Goal: Information Seeking & Learning: Check status

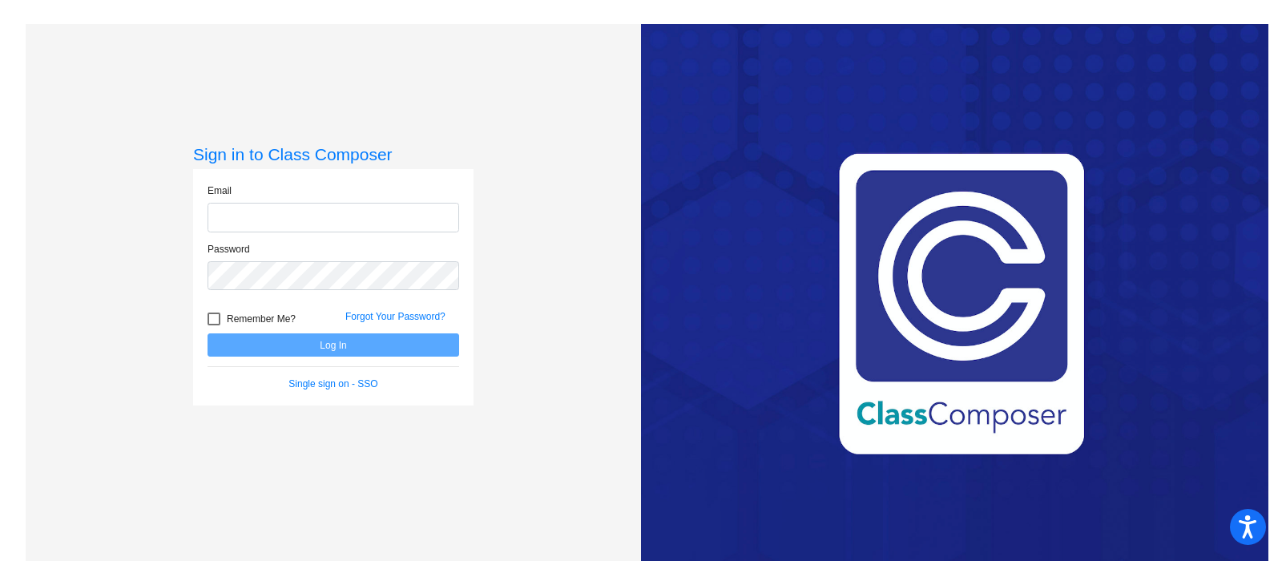
type input "[EMAIL_ADDRESS][DOMAIN_NAME]"
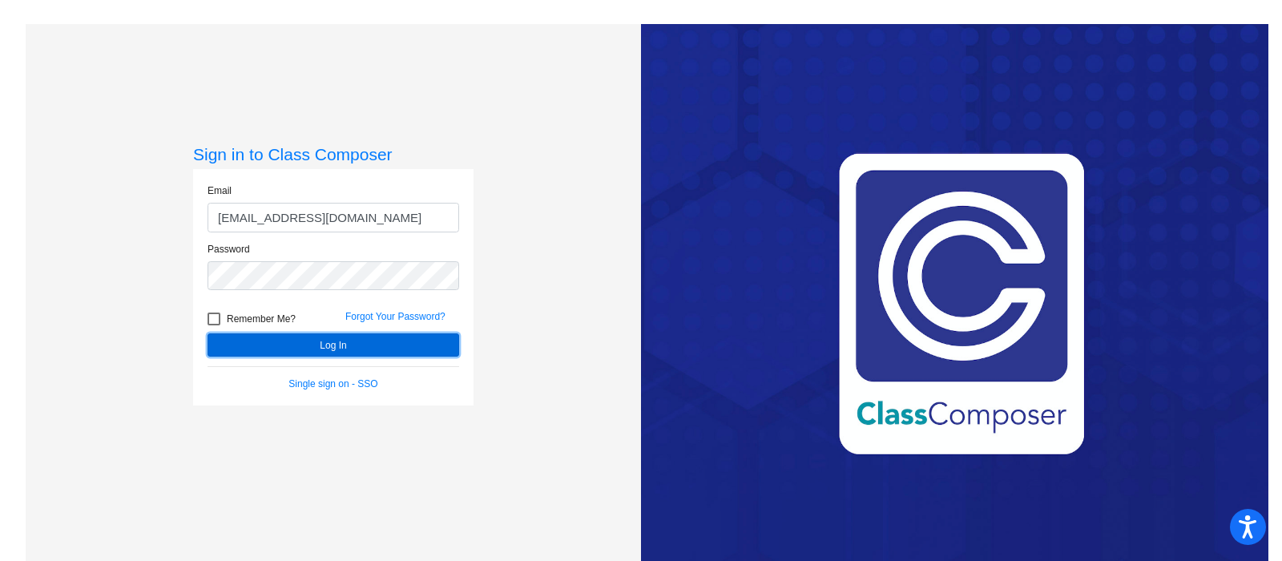
click at [332, 345] on button "Log In" at bounding box center [333, 344] width 252 height 23
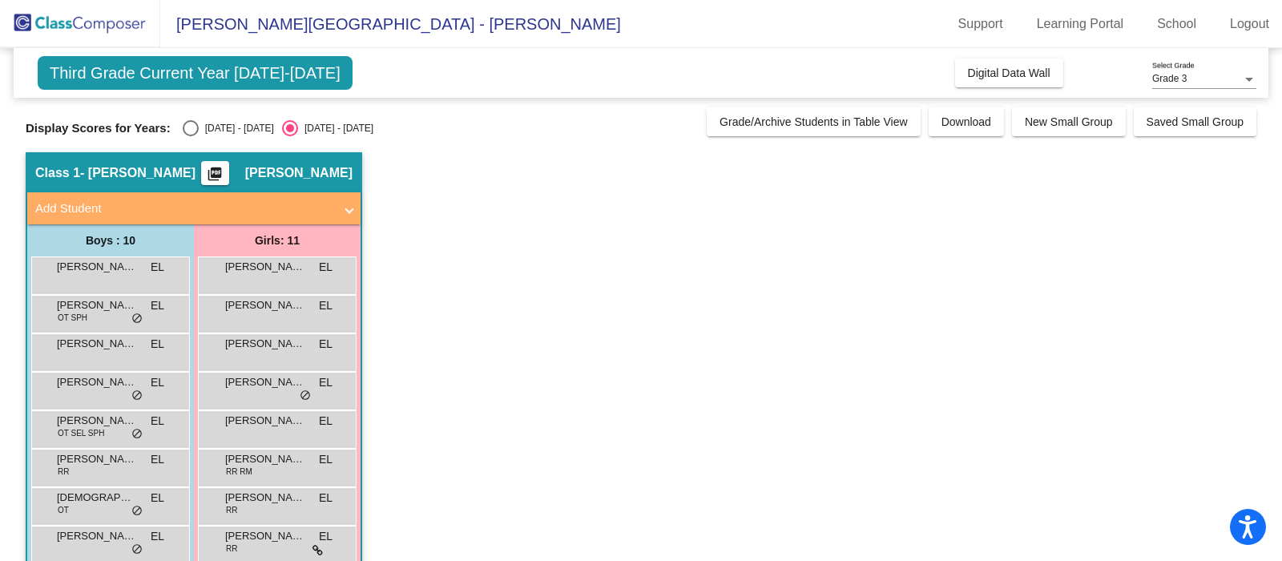
click at [186, 131] on div "Select an option" at bounding box center [191, 128] width 16 height 16
click at [190, 136] on input "[DATE] - [DATE]" at bounding box center [190, 136] width 1 height 1
radio input "true"
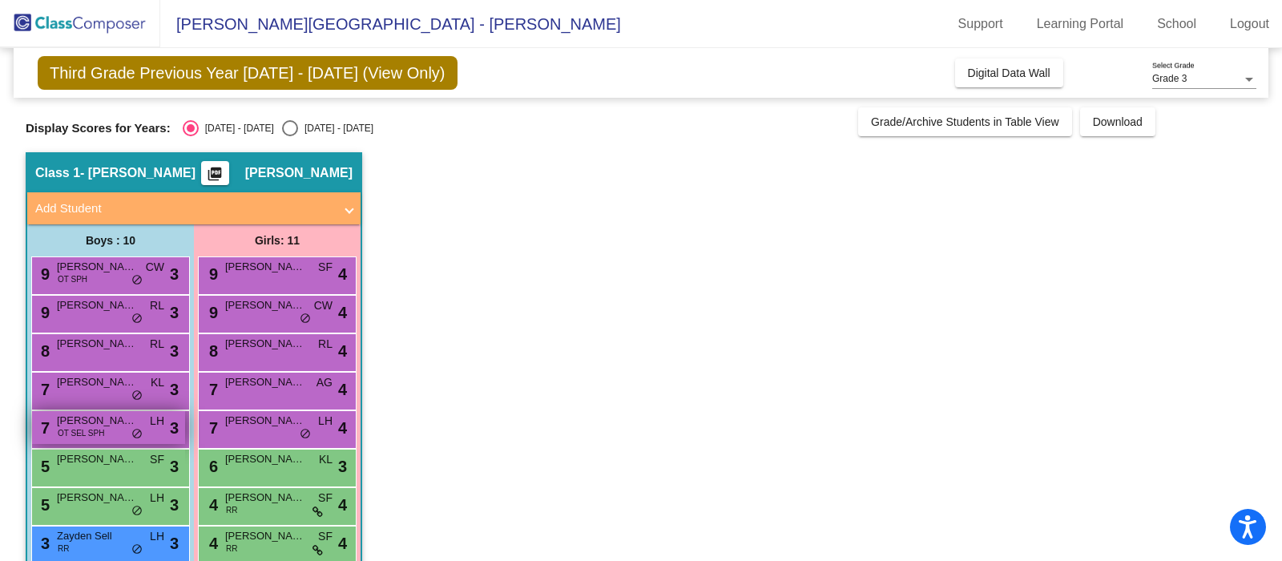
click at [109, 435] on div "7 [PERSON_NAME] OT SEL SPH LH lock do_not_disturb_alt 3" at bounding box center [108, 427] width 153 height 33
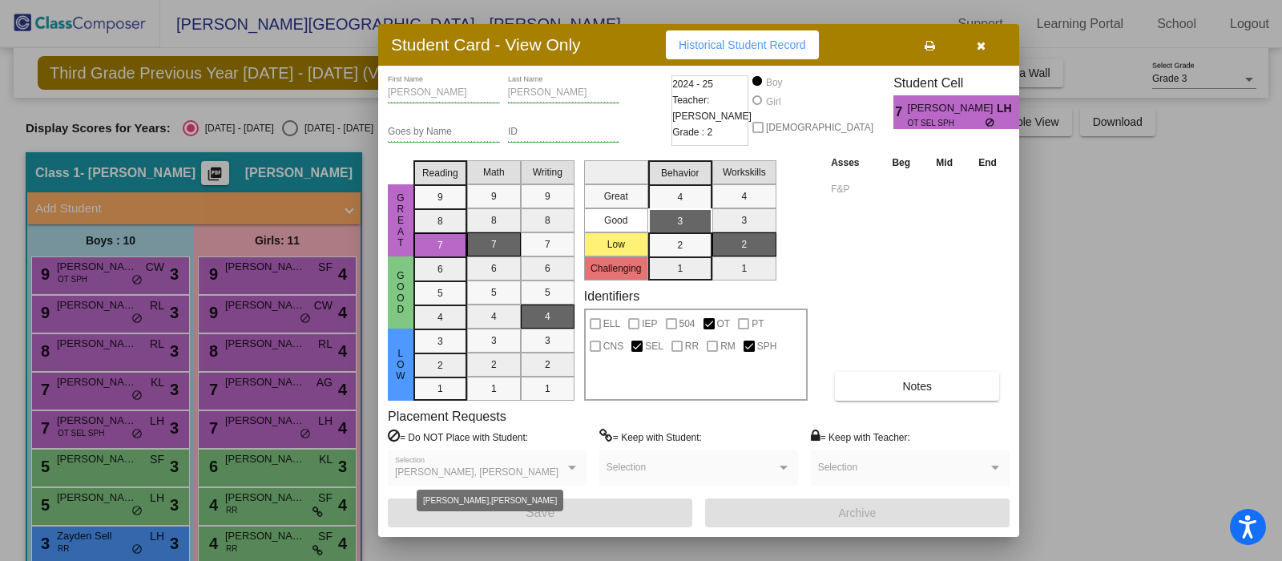
click at [518, 471] on span "[PERSON_NAME], [PERSON_NAME]" at bounding box center [476, 471] width 163 height 11
click at [572, 469] on div at bounding box center [572, 467] width 14 height 11
click at [716, 47] on span "Historical Student Record" at bounding box center [742, 44] width 127 height 13
click at [977, 51] on icon "button" at bounding box center [981, 45] width 9 height 11
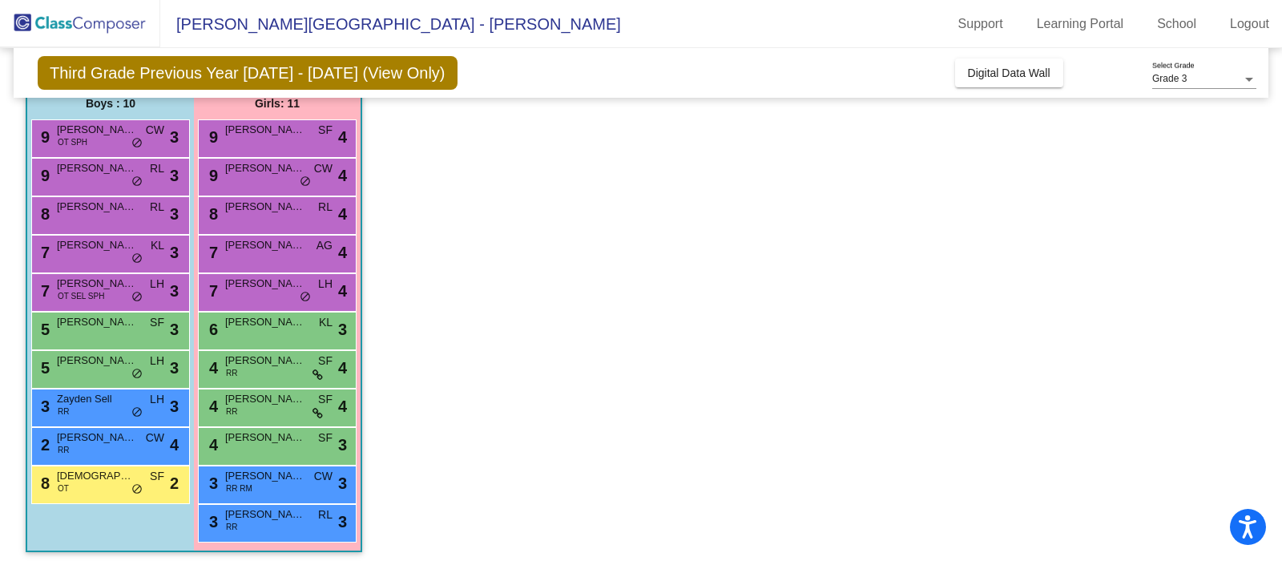
scroll to position [144, 0]
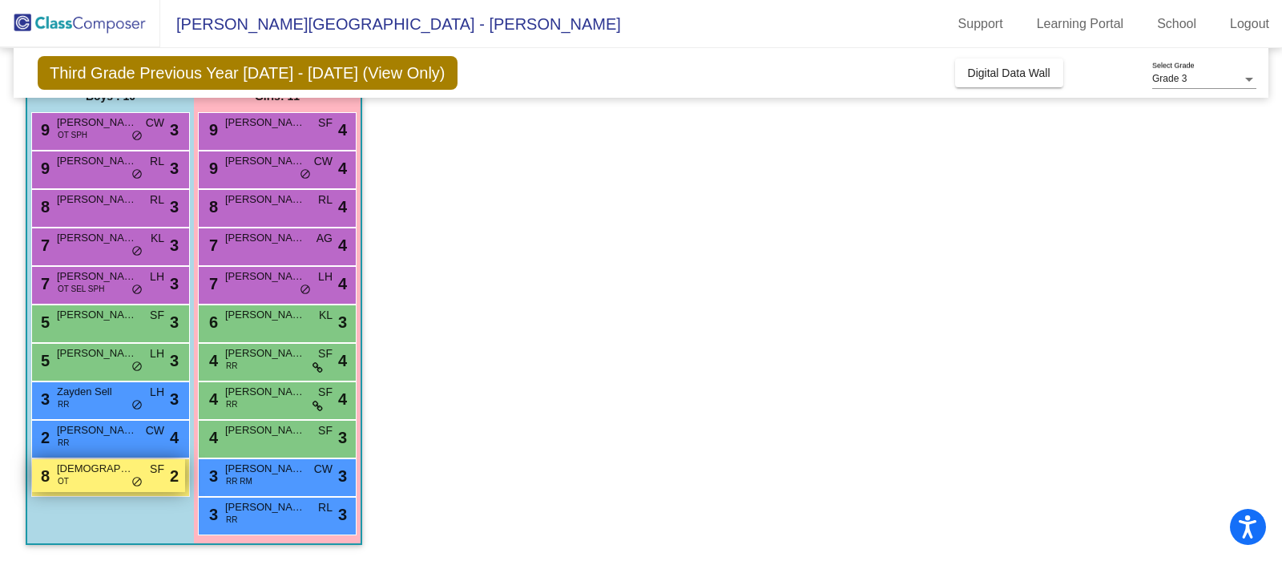
click at [65, 482] on span "OT" at bounding box center [63, 481] width 11 height 12
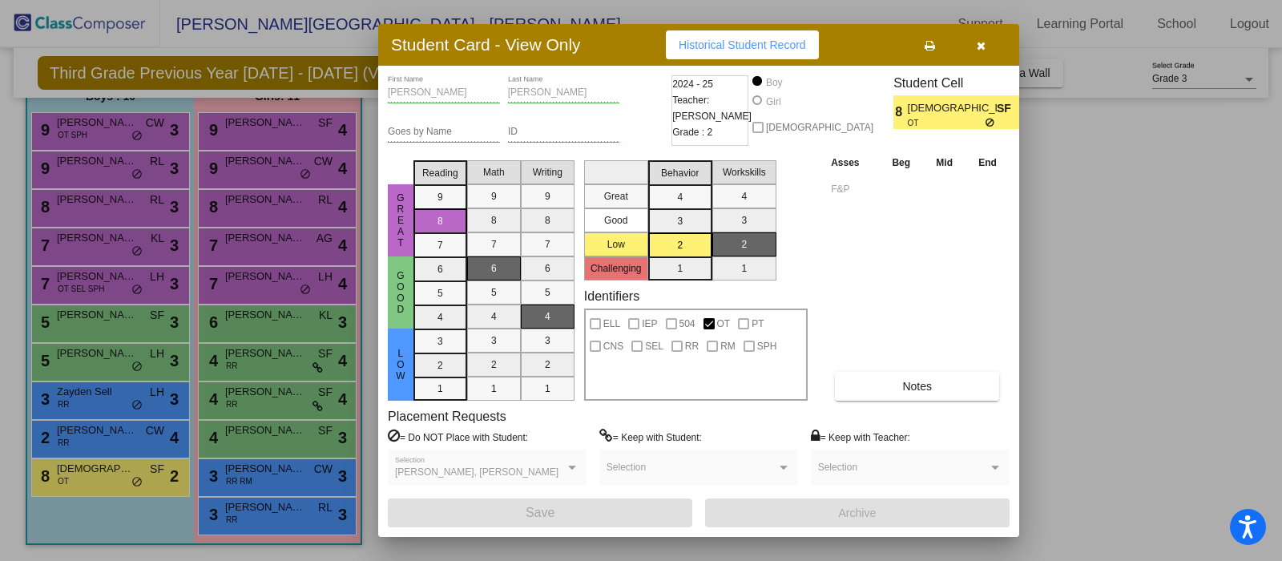
click at [981, 46] on icon "button" at bounding box center [981, 45] width 9 height 11
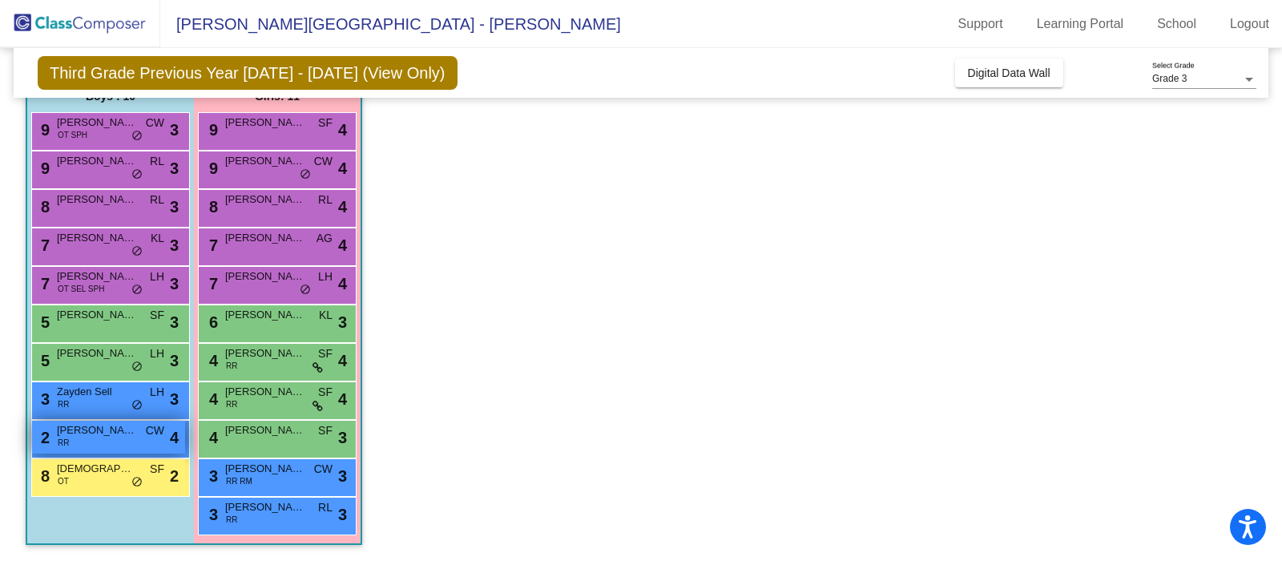
click at [96, 442] on div "2 [PERSON_NAME] RR CW lock do_not_disturb_alt 4" at bounding box center [108, 437] width 153 height 33
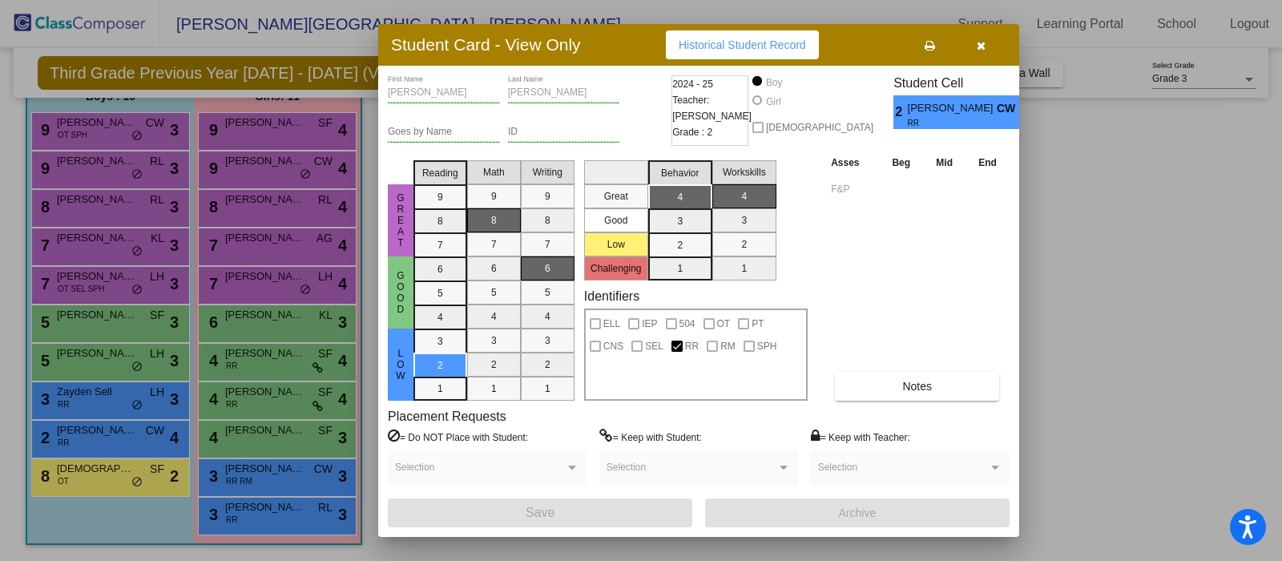
click at [979, 46] on icon "button" at bounding box center [981, 45] width 9 height 11
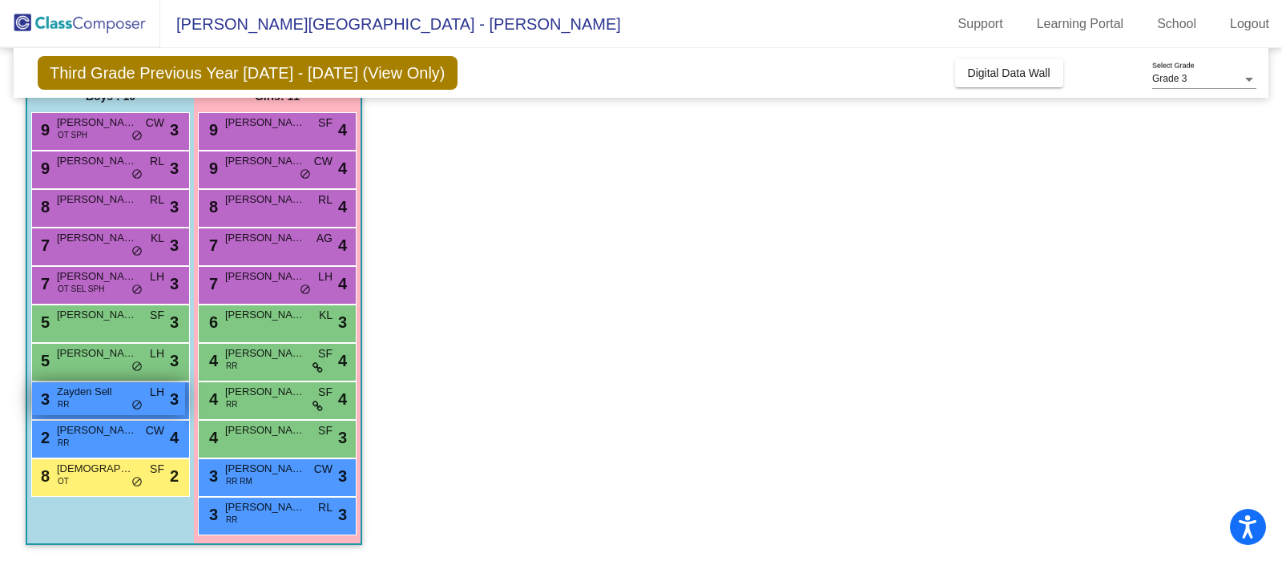
click at [132, 399] on span "do_not_disturb_alt" at bounding box center [136, 405] width 11 height 13
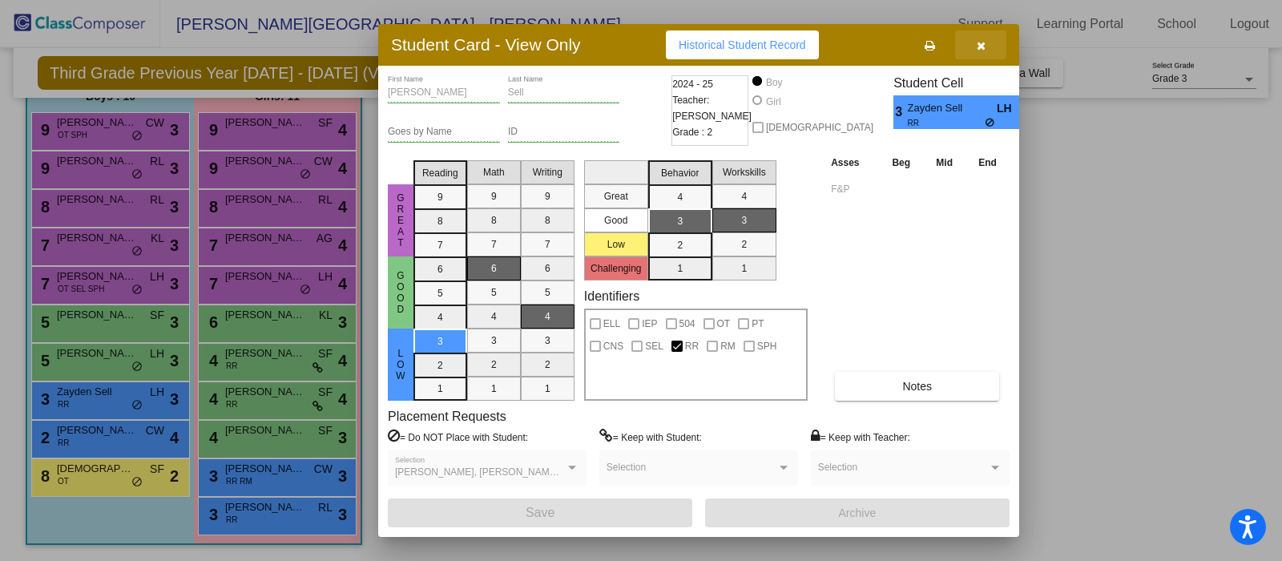
click at [981, 50] on icon "button" at bounding box center [981, 45] width 9 height 11
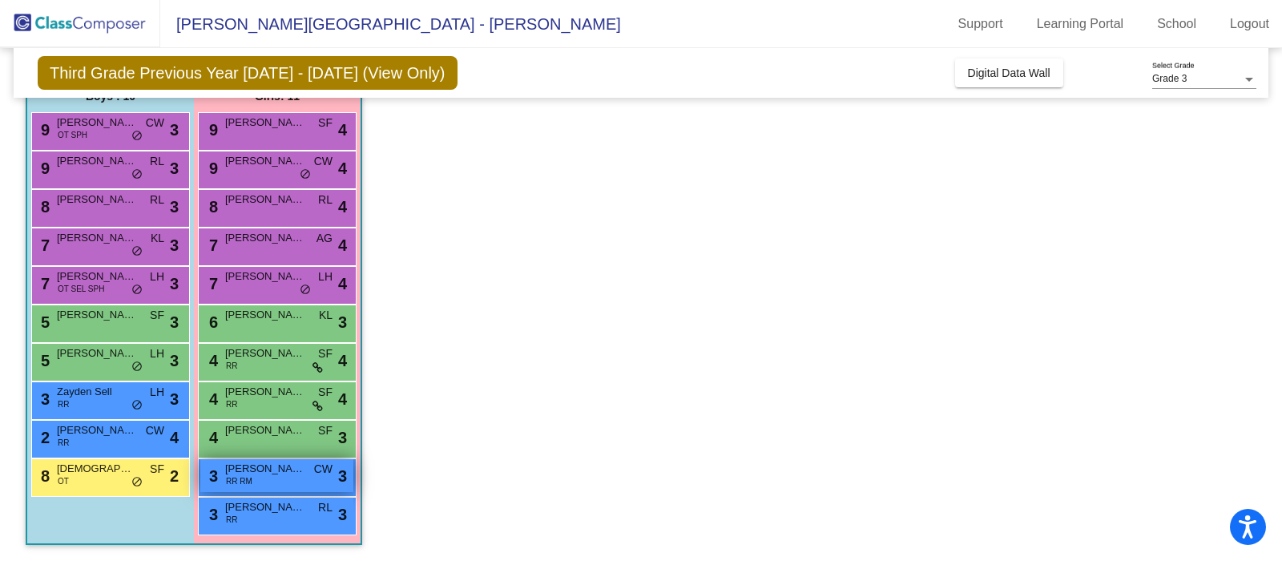
click at [298, 481] on div "3 [PERSON_NAME] RR RM CW lock do_not_disturb_alt 3" at bounding box center [276, 475] width 153 height 33
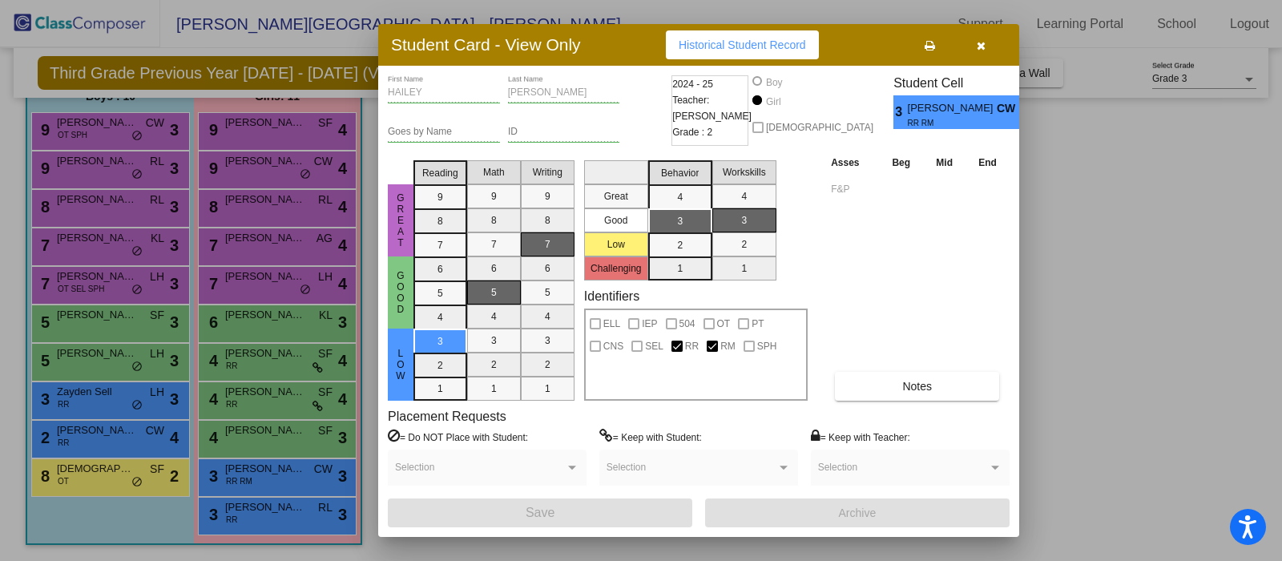
click at [981, 42] on icon "button" at bounding box center [981, 45] width 9 height 11
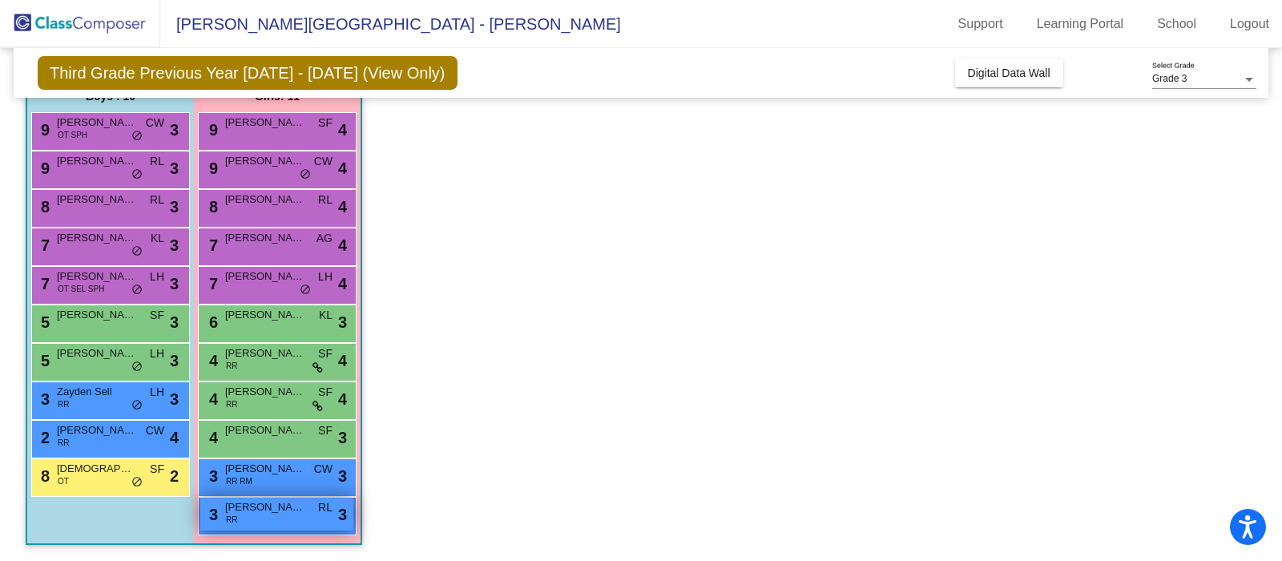
click at [276, 520] on div "3 [PERSON_NAME] RR RL lock do_not_disturb_alt 3" at bounding box center [276, 513] width 153 height 33
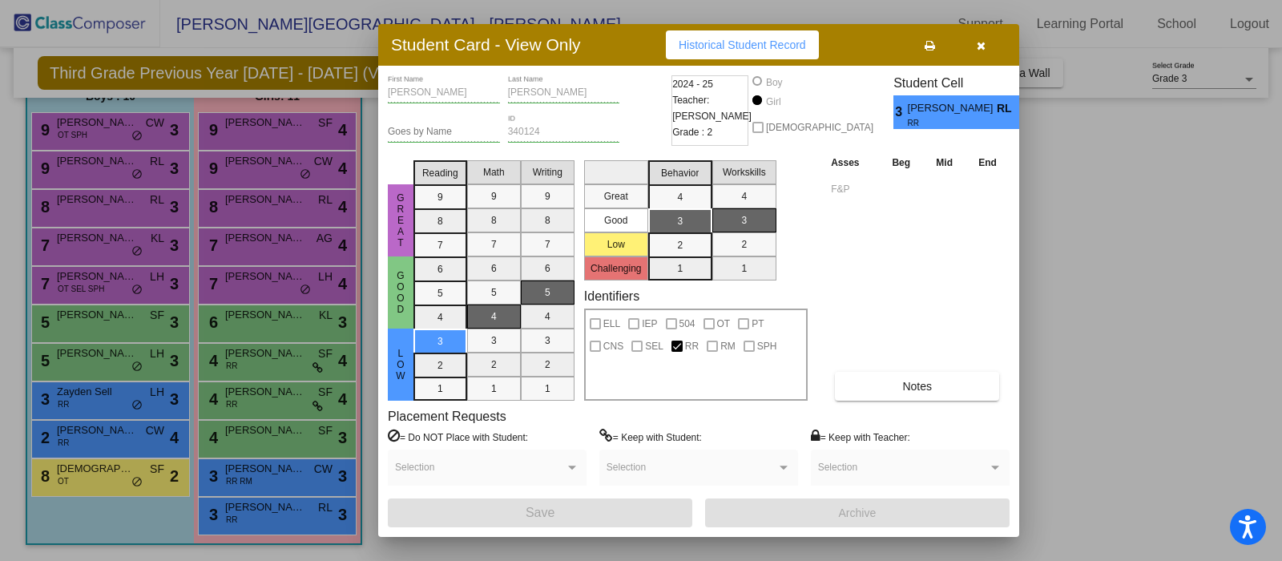
click at [981, 43] on icon "button" at bounding box center [981, 45] width 9 height 11
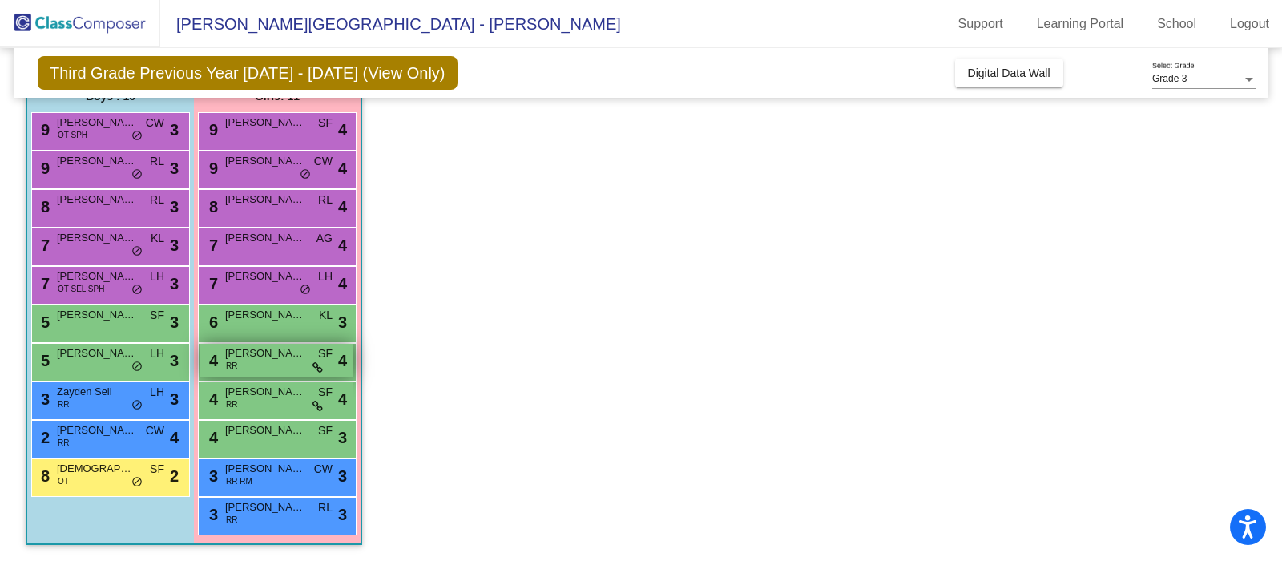
click at [236, 365] on span "RR" at bounding box center [231, 366] width 11 height 12
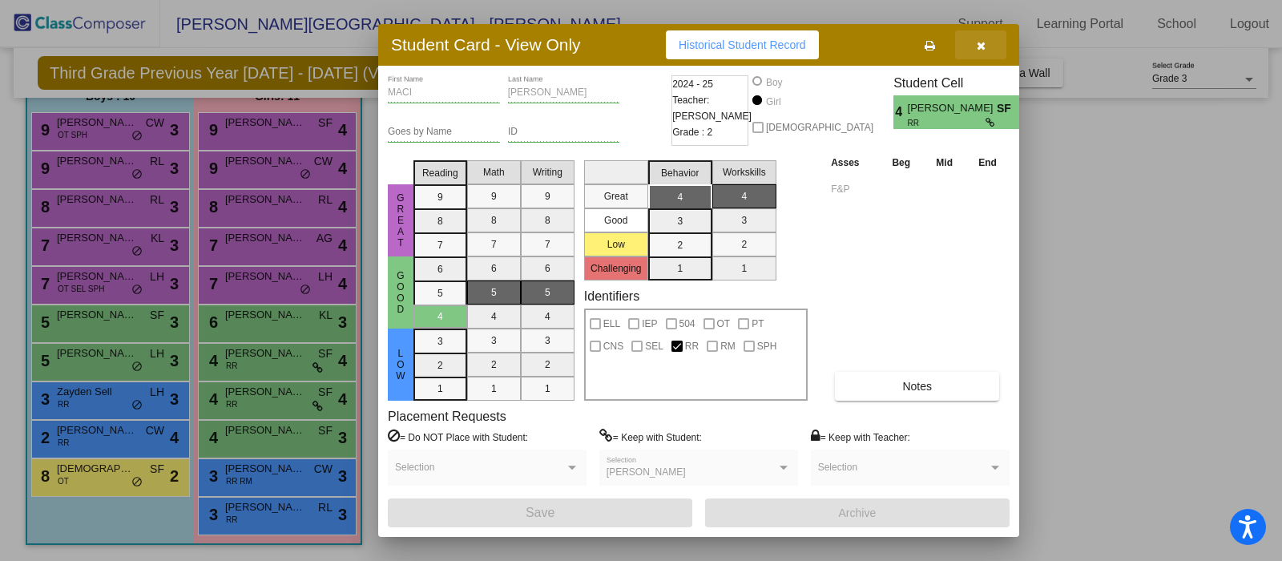
click at [982, 45] on icon "button" at bounding box center [981, 45] width 9 height 11
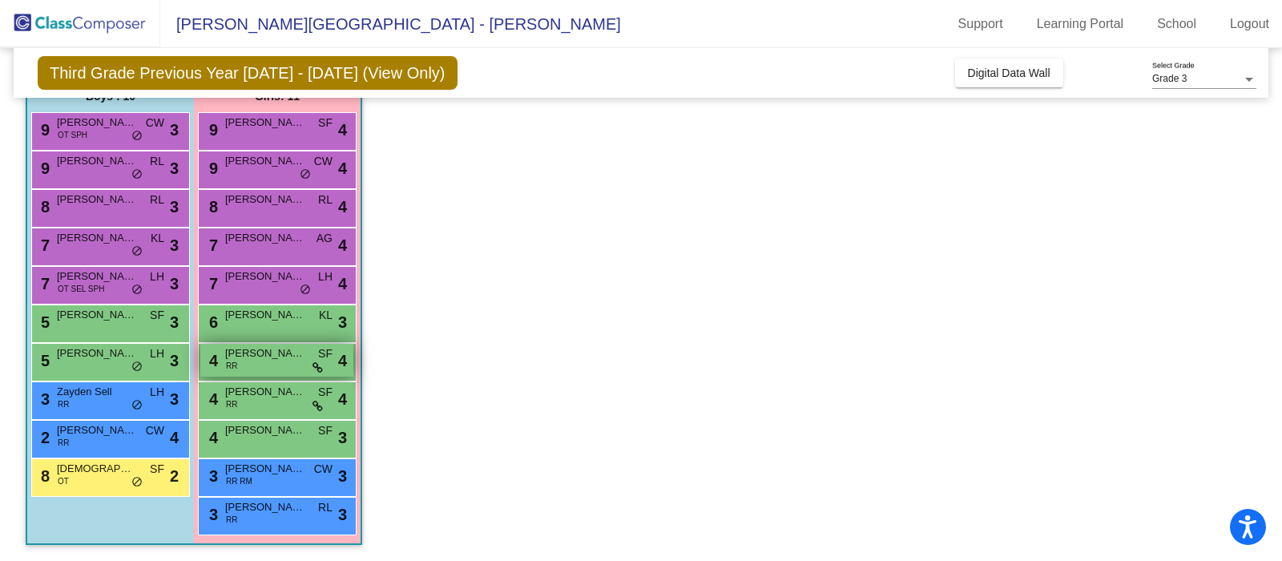
click at [268, 368] on div "4 [PERSON_NAME] RR SF lock do_not_disturb_alt 4" at bounding box center [276, 360] width 153 height 33
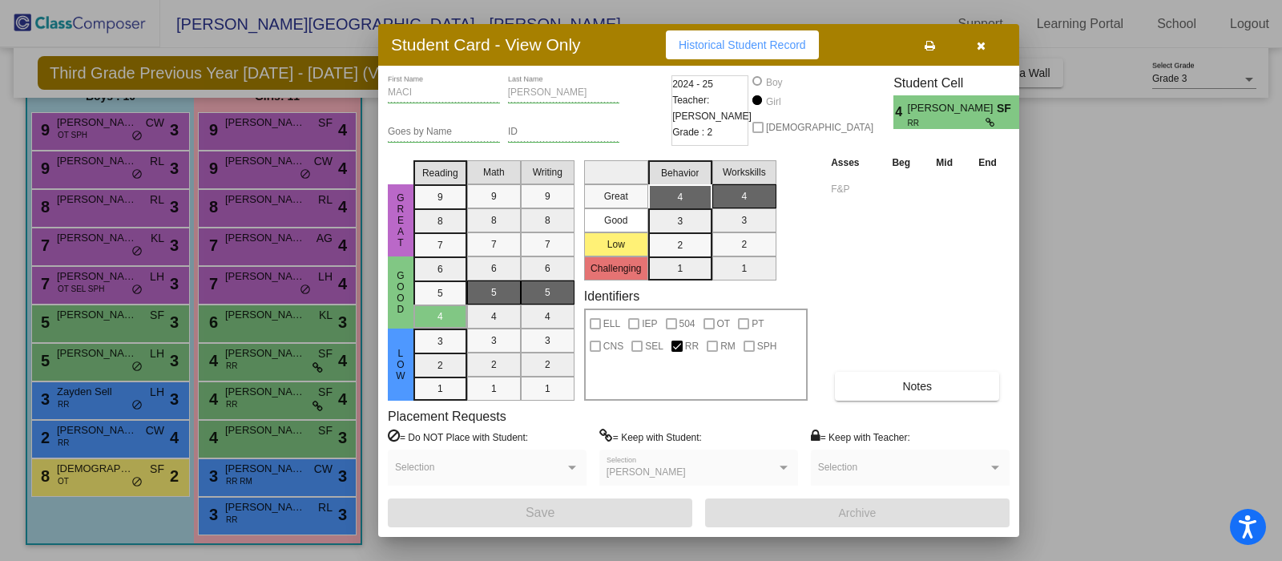
click at [984, 47] on icon "button" at bounding box center [981, 45] width 9 height 11
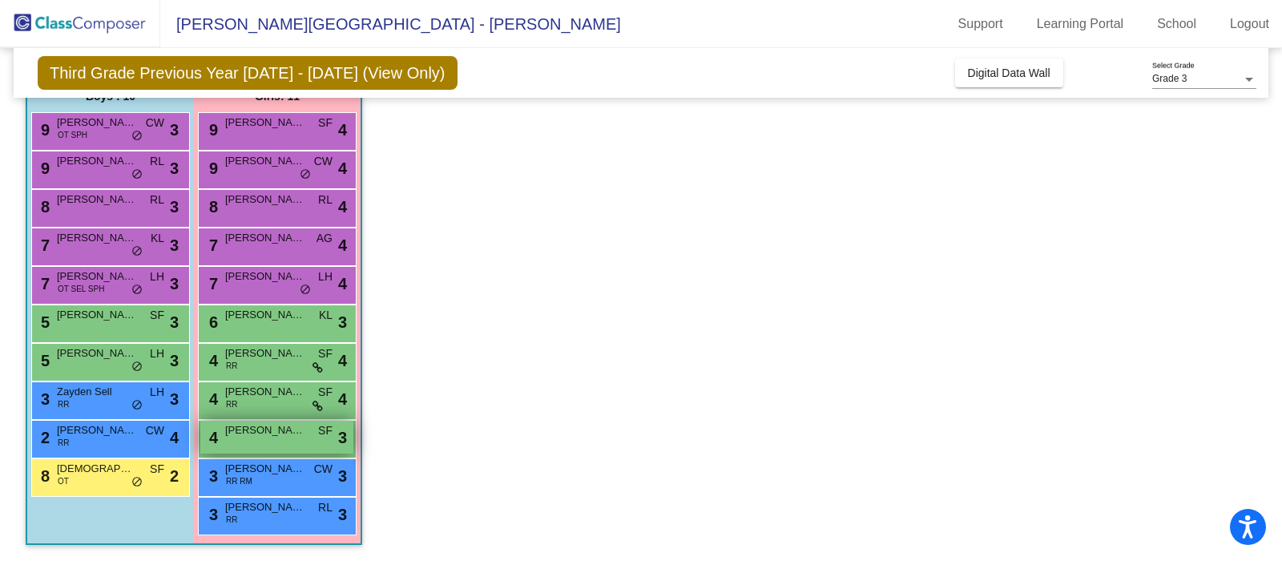
click at [284, 432] on span "[PERSON_NAME]" at bounding box center [265, 430] width 80 height 16
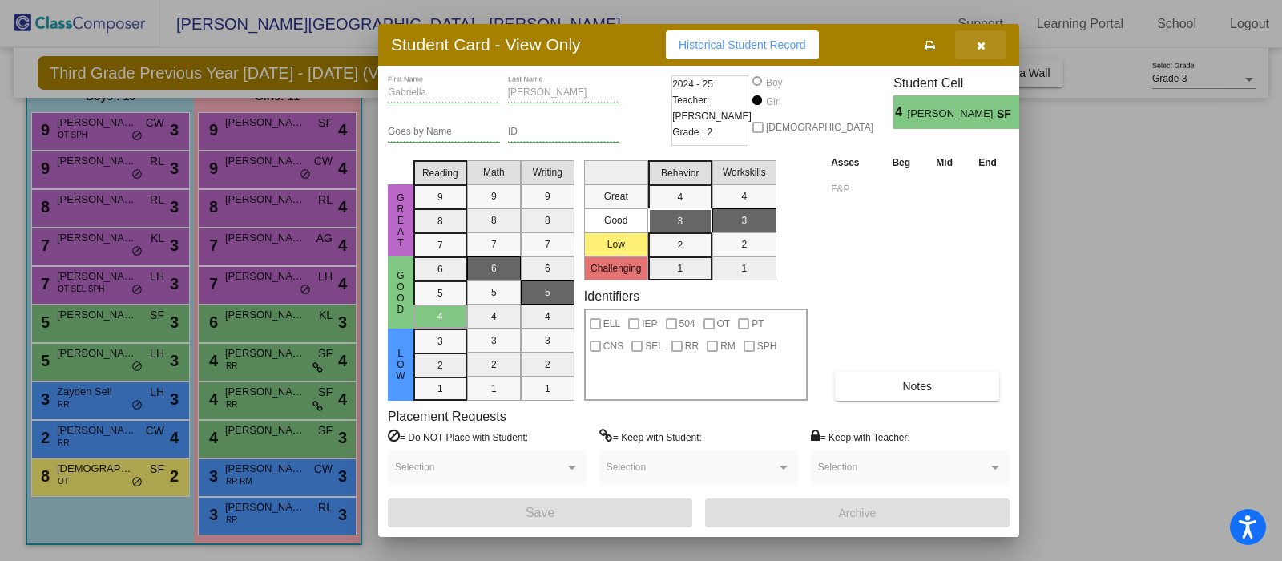
click at [978, 50] on icon "button" at bounding box center [981, 45] width 9 height 11
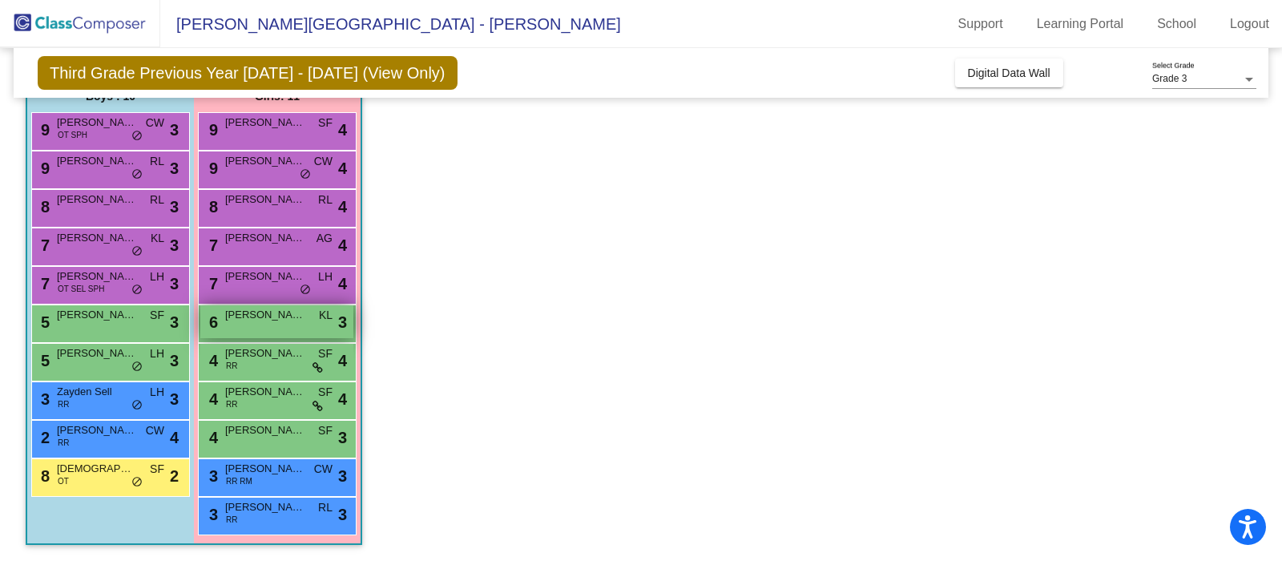
click at [270, 318] on span "[PERSON_NAME]" at bounding box center [265, 315] width 80 height 16
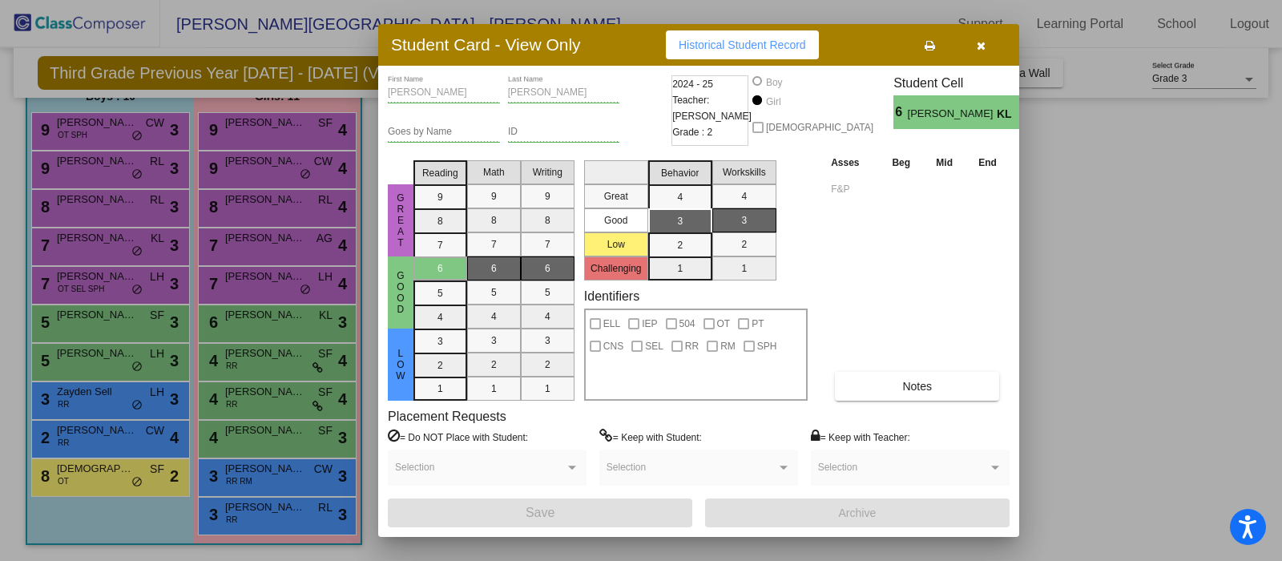
click at [981, 48] on icon "button" at bounding box center [981, 45] width 9 height 11
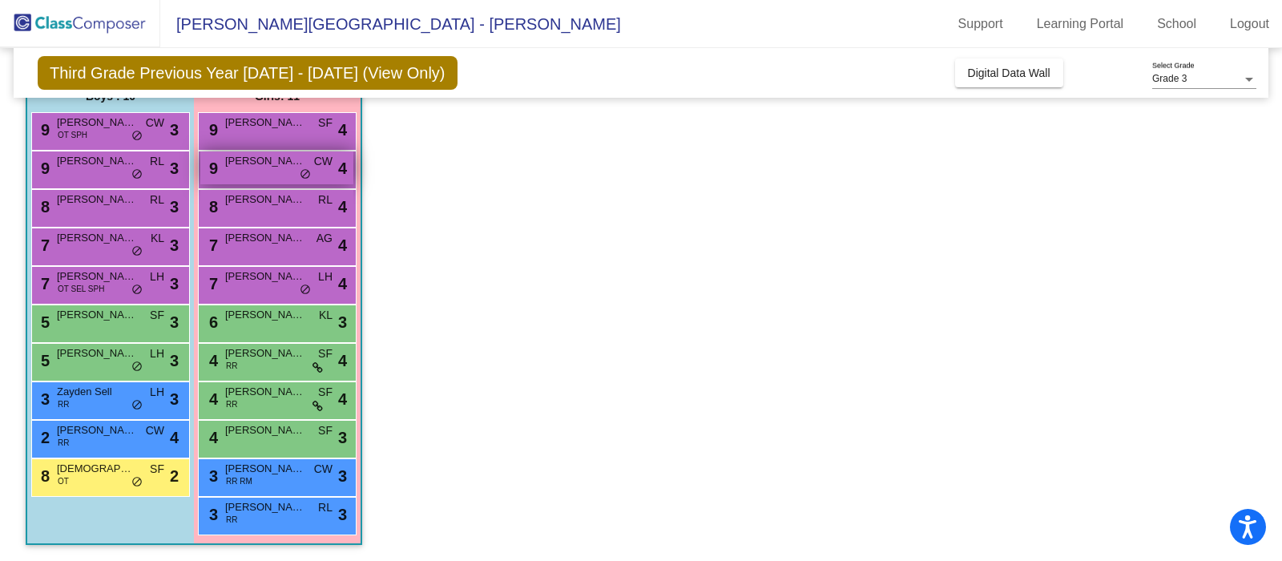
click at [261, 175] on div "9 Savannah [PERSON_NAME] lock do_not_disturb_alt 4" at bounding box center [276, 167] width 153 height 33
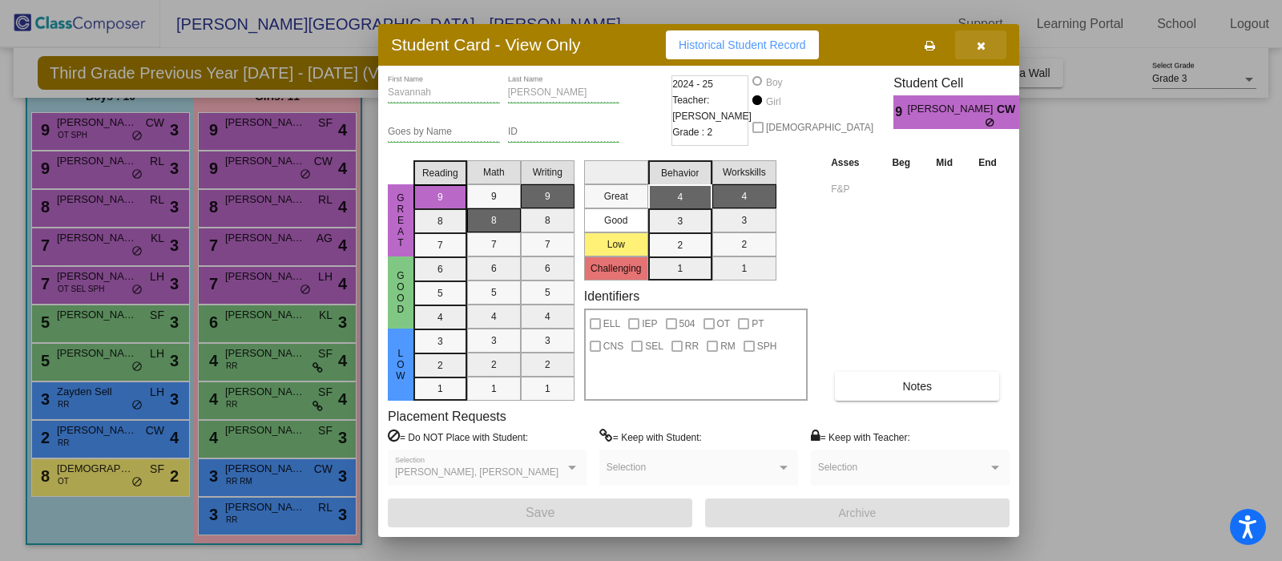
click at [985, 49] on icon "button" at bounding box center [981, 45] width 9 height 11
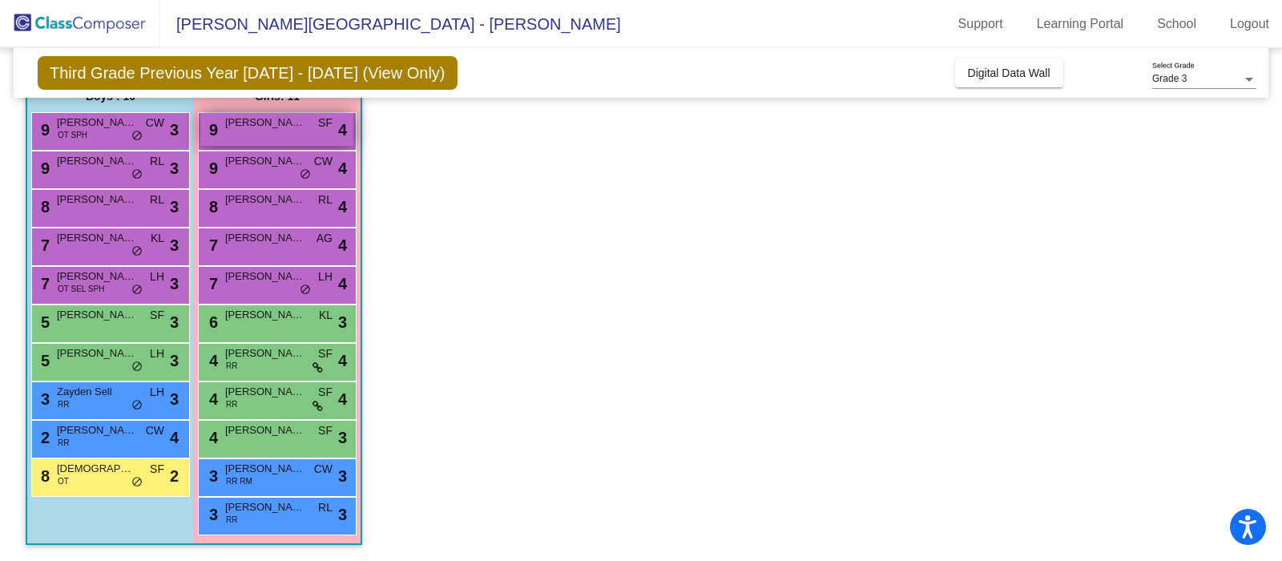
click at [250, 138] on div "9 MORAYAH [PERSON_NAME] lock do_not_disturb_alt 4" at bounding box center [276, 129] width 153 height 33
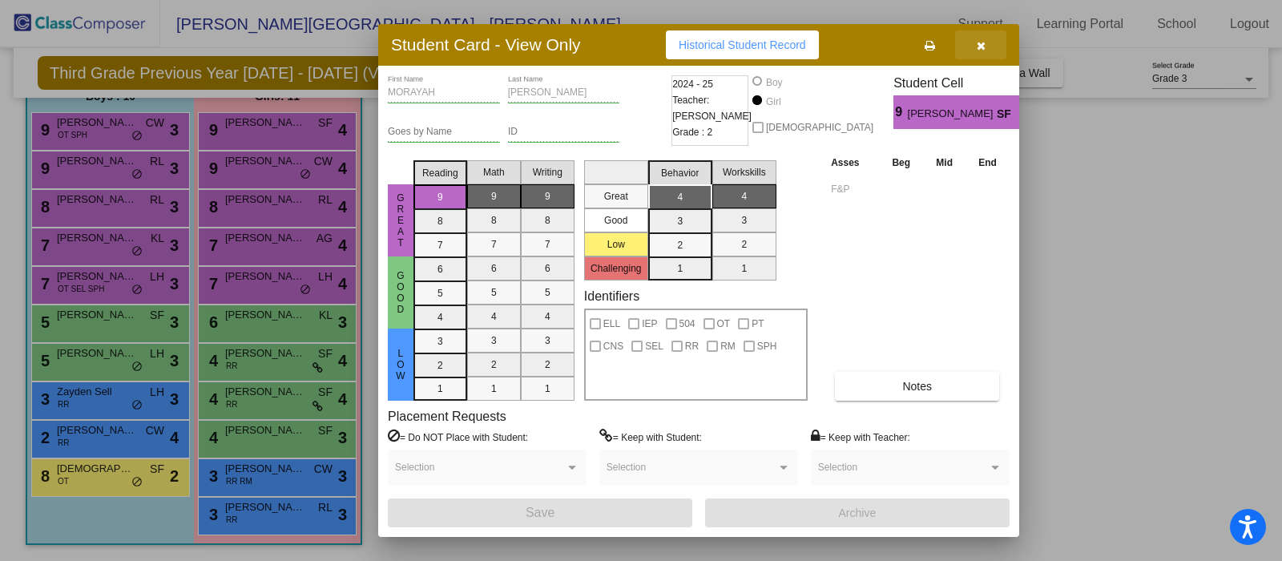
click at [983, 46] on icon "button" at bounding box center [981, 45] width 9 height 11
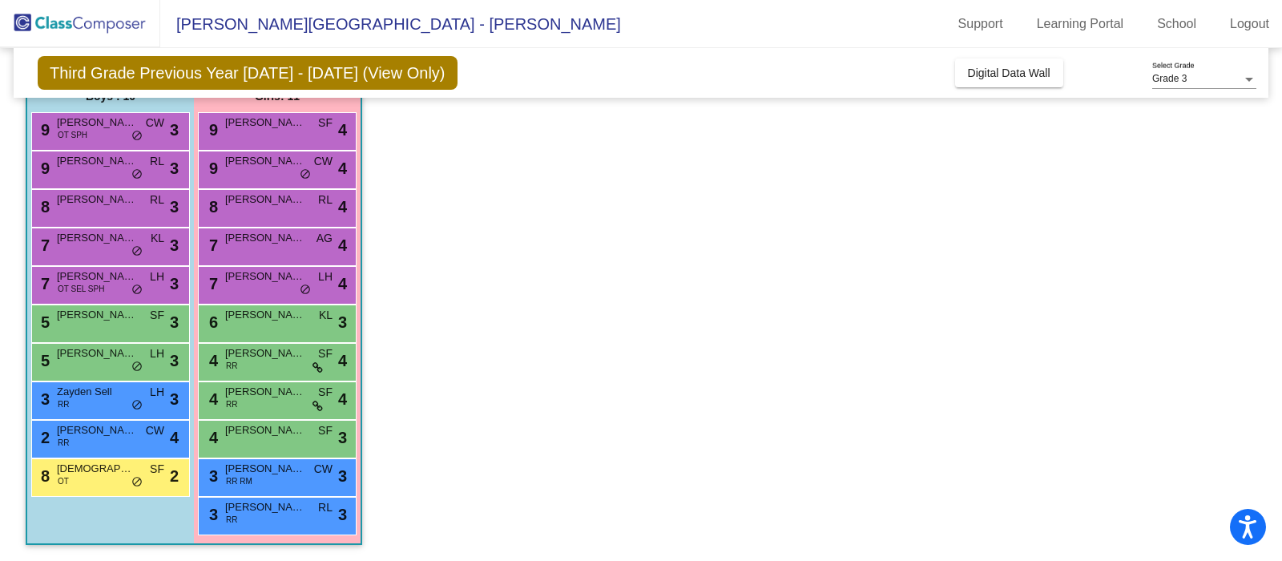
click at [248, 224] on div "8 [PERSON_NAME] [PERSON_NAME] lock do_not_disturb_alt 4" at bounding box center [277, 208] width 159 height 38
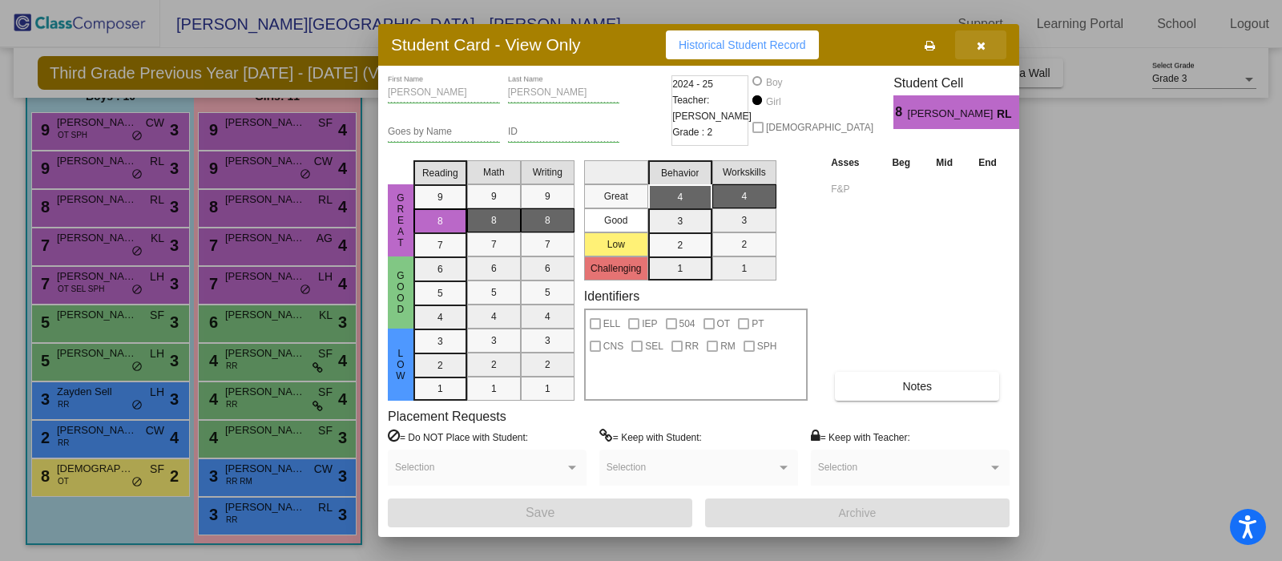
click at [981, 53] on button "button" at bounding box center [980, 44] width 51 height 29
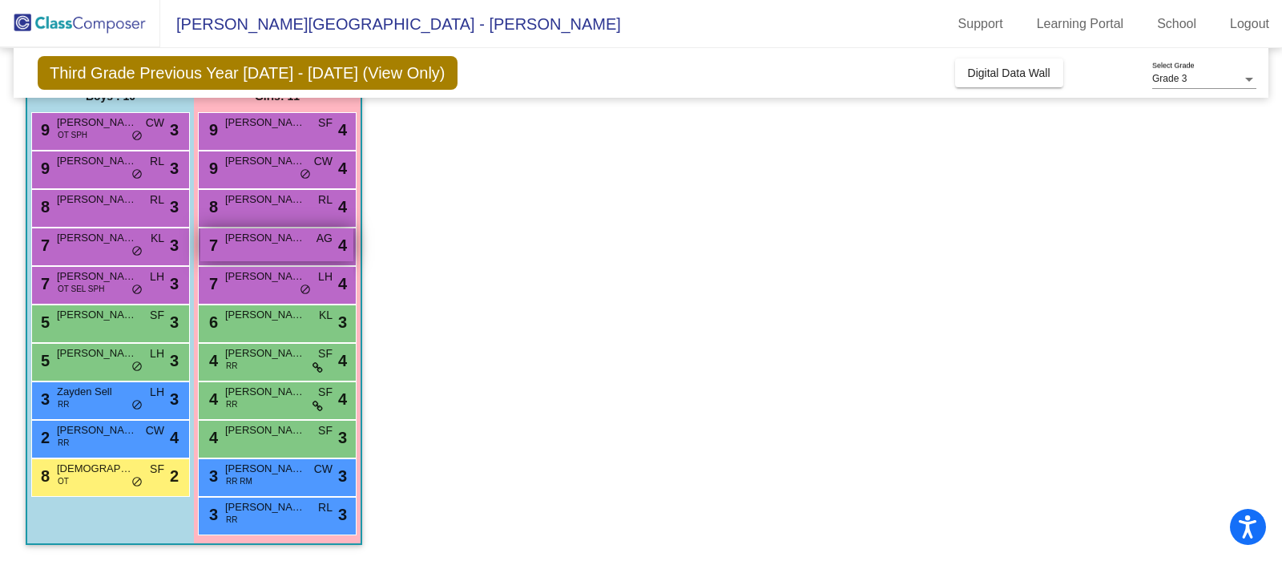
click at [303, 250] on div "7 [PERSON_NAME] AG lock do_not_disturb_alt 4" at bounding box center [276, 244] width 153 height 33
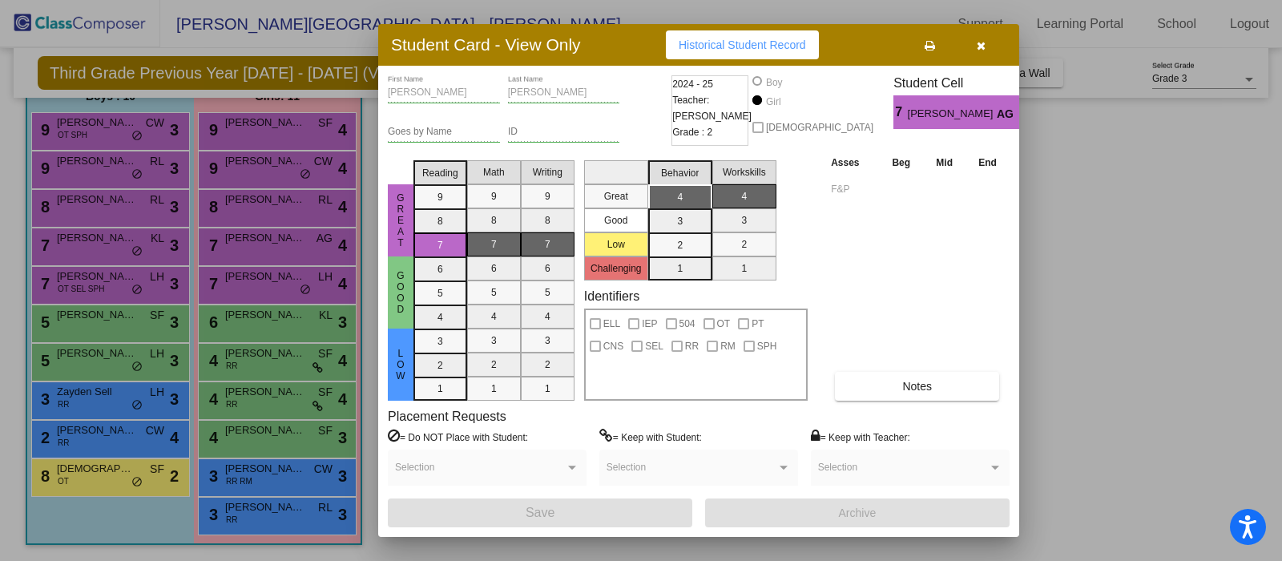
click at [981, 46] on icon "button" at bounding box center [981, 45] width 9 height 11
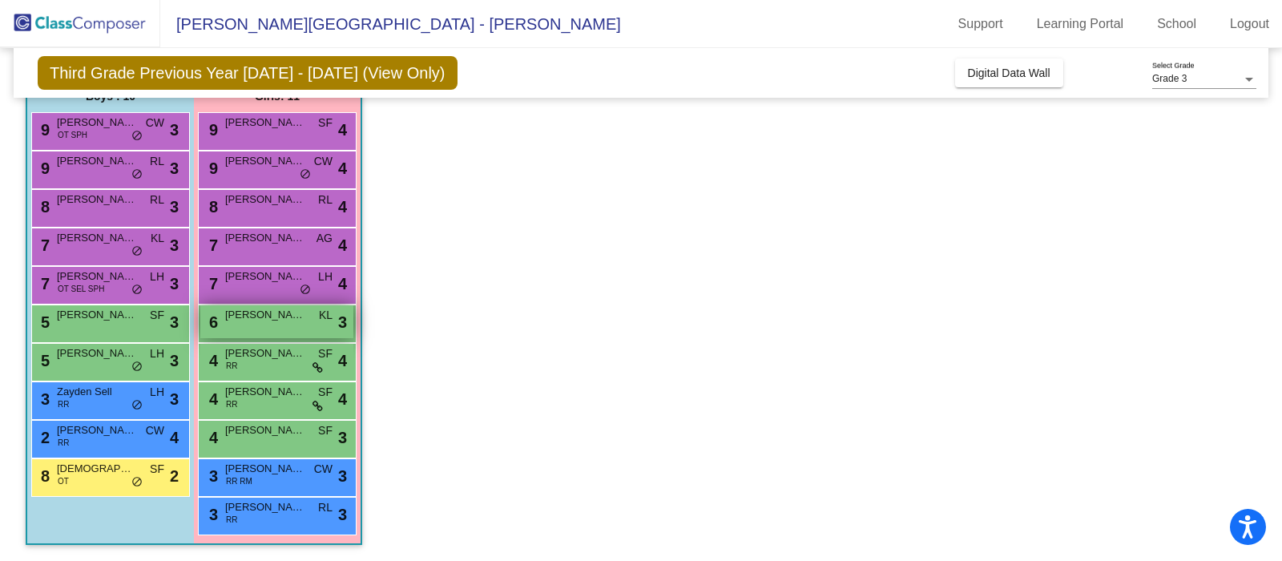
click at [248, 327] on div "6 [PERSON_NAME] KL lock do_not_disturb_alt 3" at bounding box center [276, 321] width 153 height 33
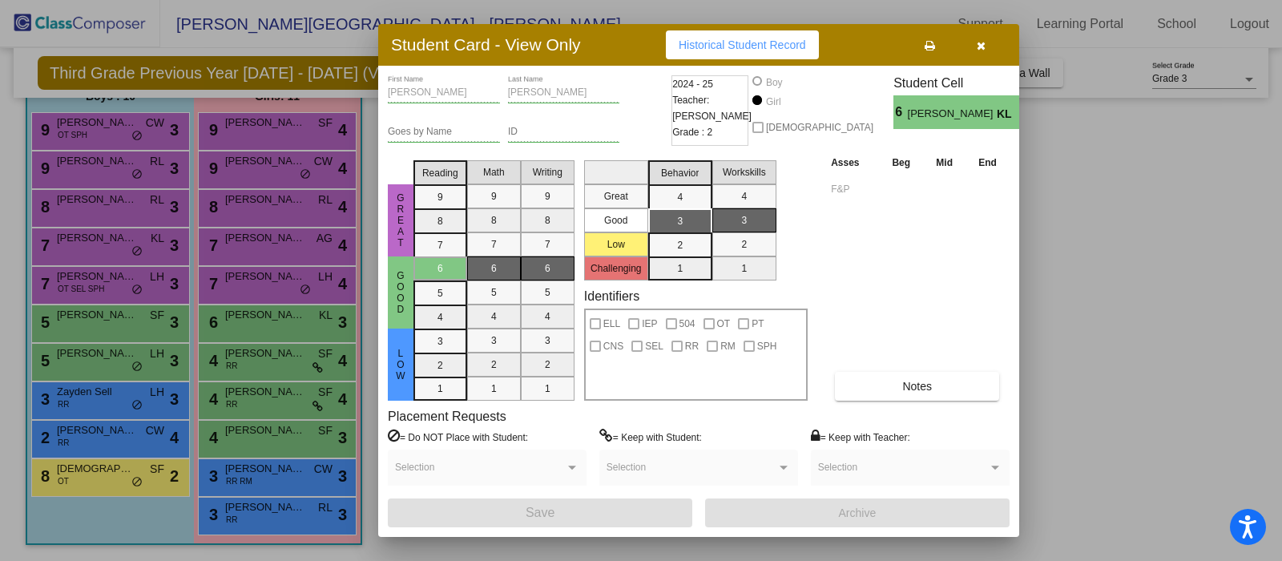
click at [977, 41] on icon "button" at bounding box center [981, 45] width 9 height 11
